Goal: Transaction & Acquisition: Purchase product/service

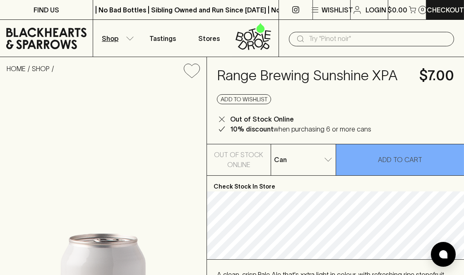
click at [134, 36] on button "Shop" at bounding box center [116, 38] width 46 height 37
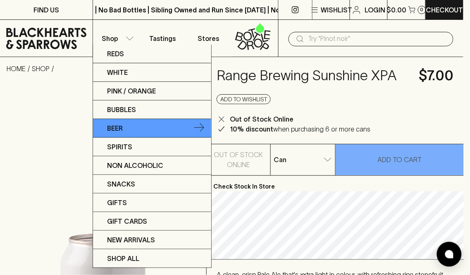
click at [198, 125] on icon at bounding box center [199, 128] width 10 height 10
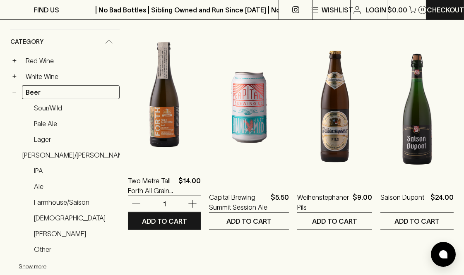
scroll to position [138, 0]
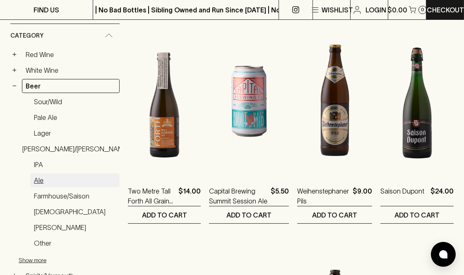
click at [53, 179] on link "Ale" at bounding box center [74, 180] width 89 height 14
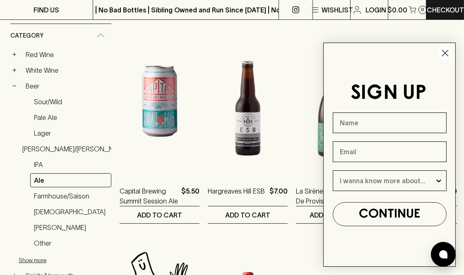
click at [441, 56] on circle "Close dialog" at bounding box center [445, 53] width 14 height 14
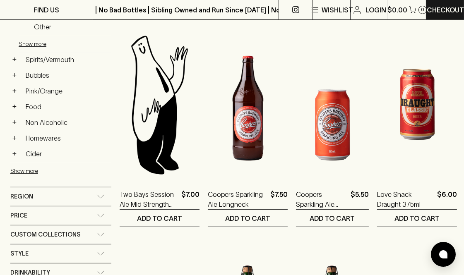
scroll to position [276, 0]
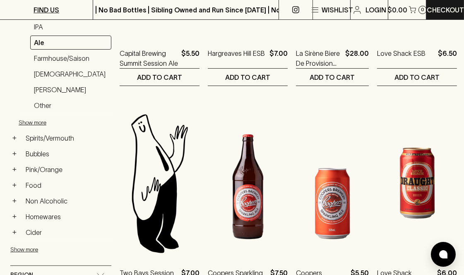
scroll to position [138, 0]
